Goal: Check status: Check status

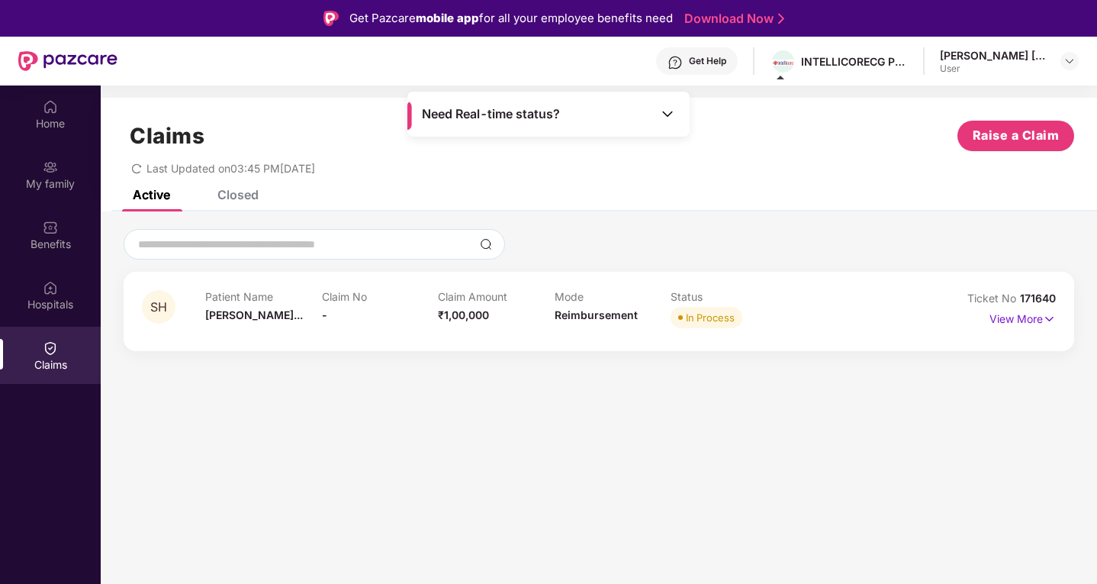
click at [665, 114] on img at bounding box center [667, 113] width 15 height 15
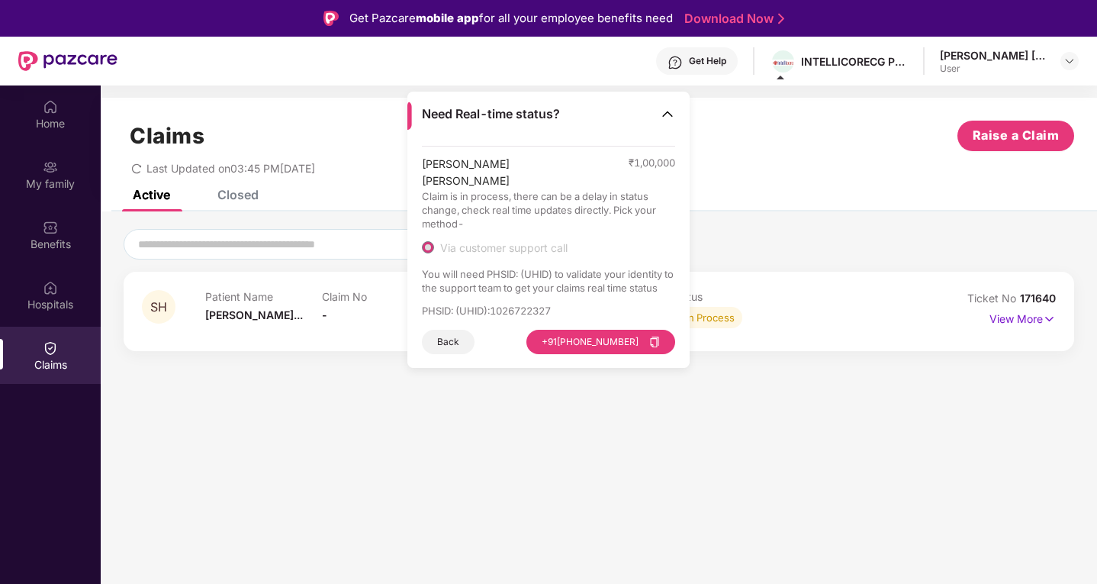
click at [665, 114] on img at bounding box center [667, 113] width 15 height 15
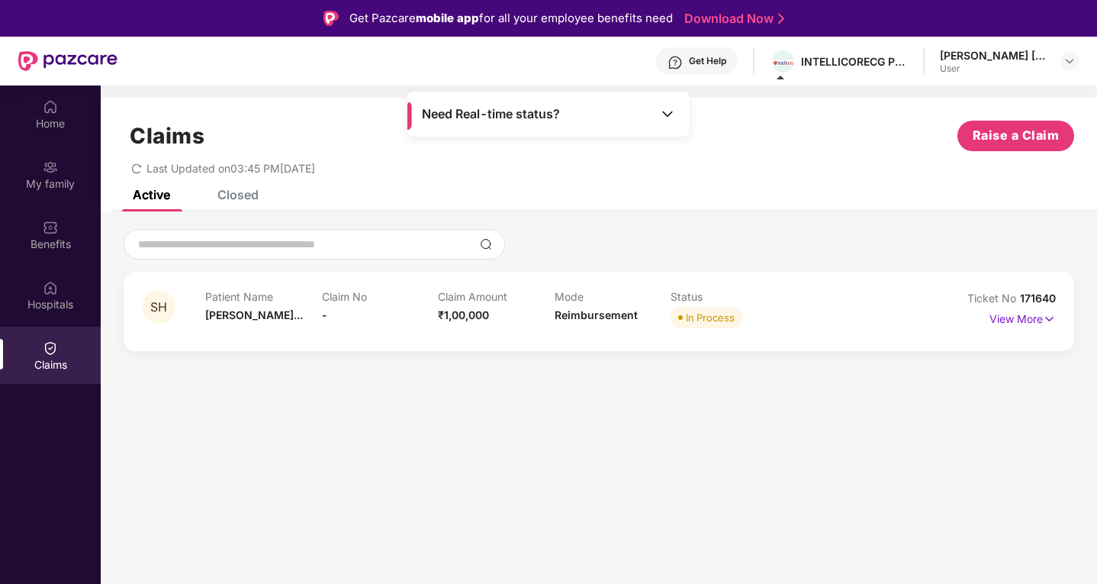
click at [673, 111] on img at bounding box center [667, 113] width 15 height 15
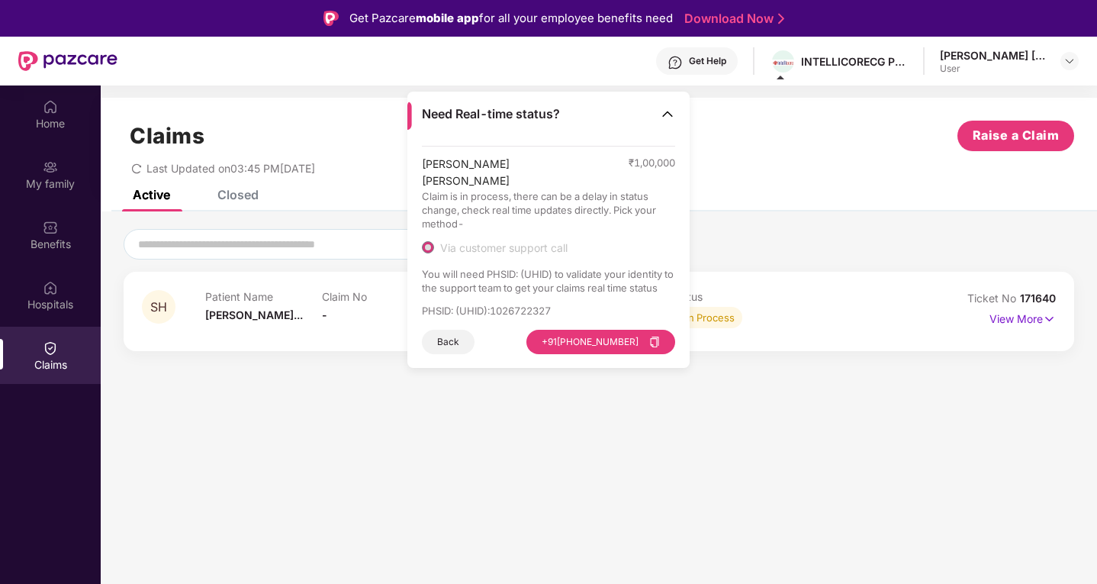
click at [617, 494] on section "Claims Raise a Claim Last Updated on 03:45 PM[DATE] Active Closed SH Patient Na…" at bounding box center [599, 377] width 997 height 584
click at [627, 445] on section "Claims Raise a Claim Last Updated on 03:45 PM[DATE] Active Closed SH Patient Na…" at bounding box center [599, 377] width 997 height 584
click at [565, 416] on section "Claims Raise a Claim Last Updated on 03:45 PM[DATE] Active Closed SH Patient Na…" at bounding box center [599, 377] width 997 height 584
click at [691, 60] on div "Get Help" at bounding box center [707, 61] width 37 height 12
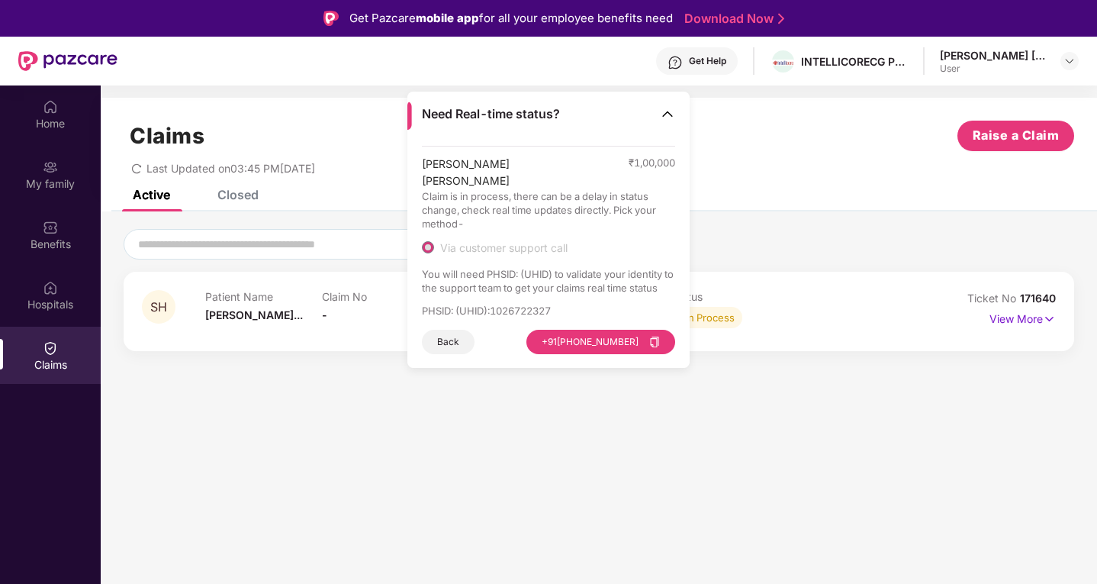
click at [894, 275] on div "SH Patient Name [PERSON_NAME]... Claim No - Claim Amount ₹1,00,000 Mode Reimbur…" at bounding box center [599, 311] width 951 height 79
click at [672, 108] on img at bounding box center [667, 113] width 15 height 15
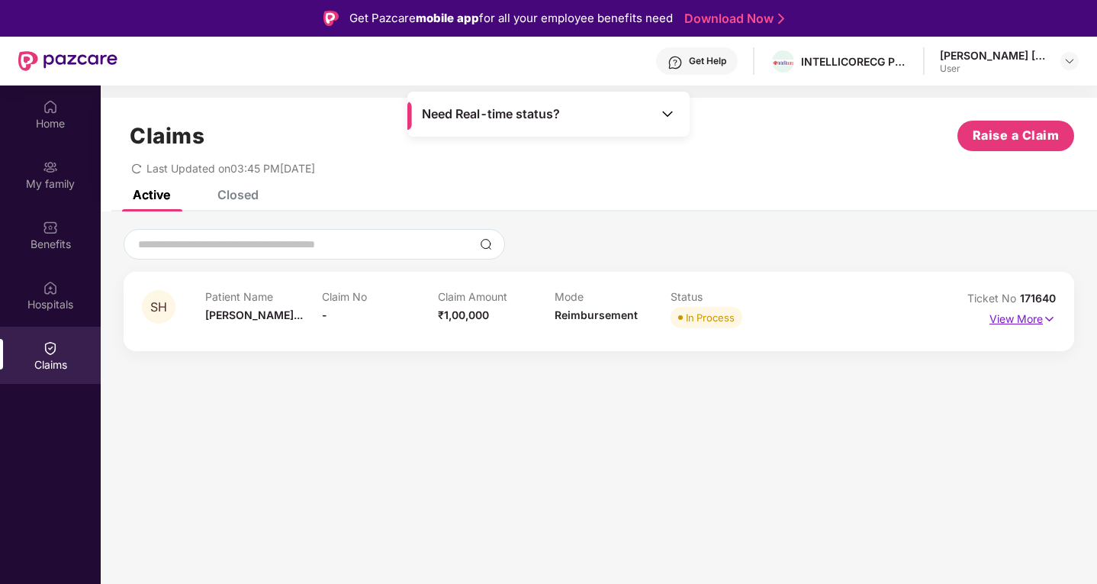
click at [1022, 312] on p "View More" at bounding box center [1023, 317] width 66 height 21
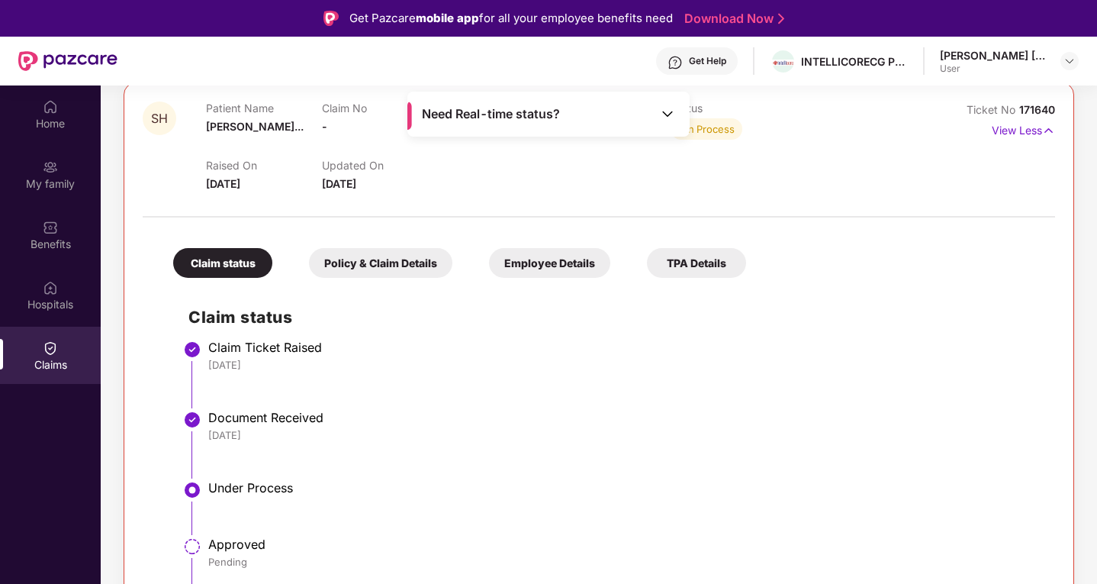
scroll to position [203, 0]
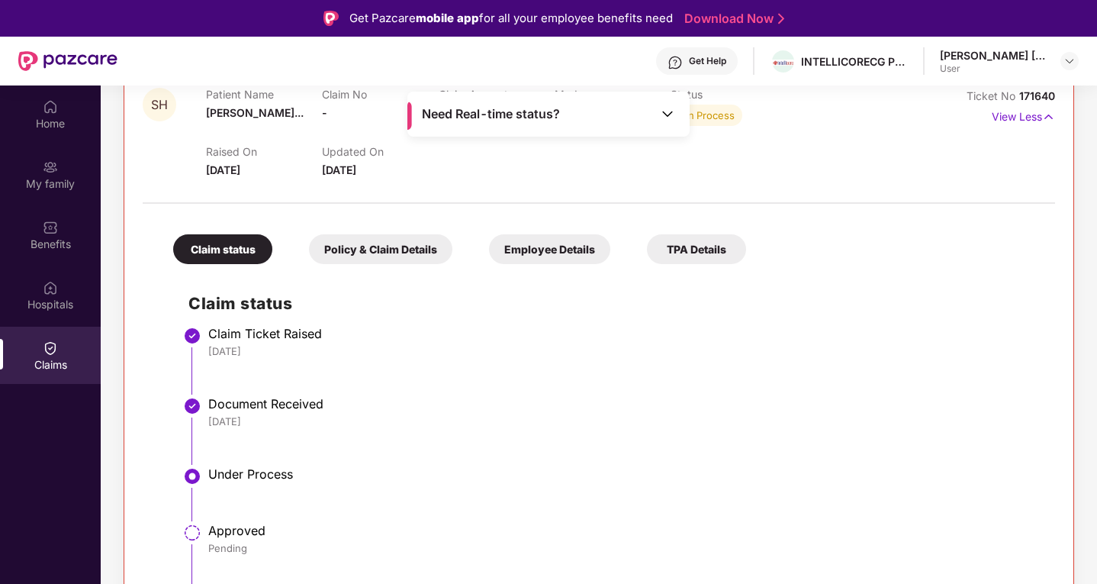
click at [401, 250] on div "Policy & Claim Details" at bounding box center [380, 249] width 143 height 30
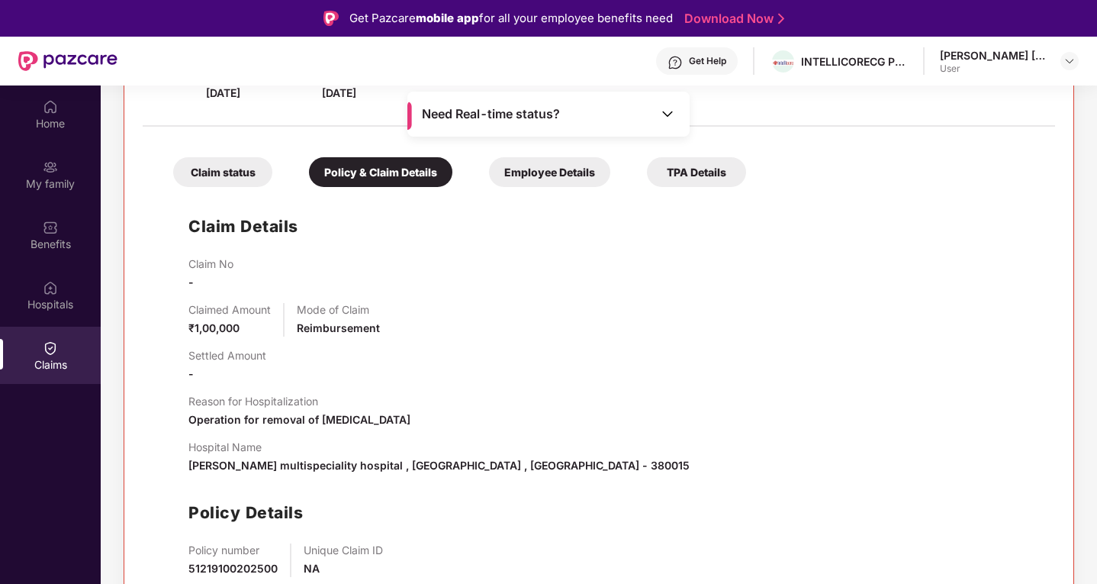
scroll to position [85, 0]
